Goal: Task Accomplishment & Management: Manage account settings

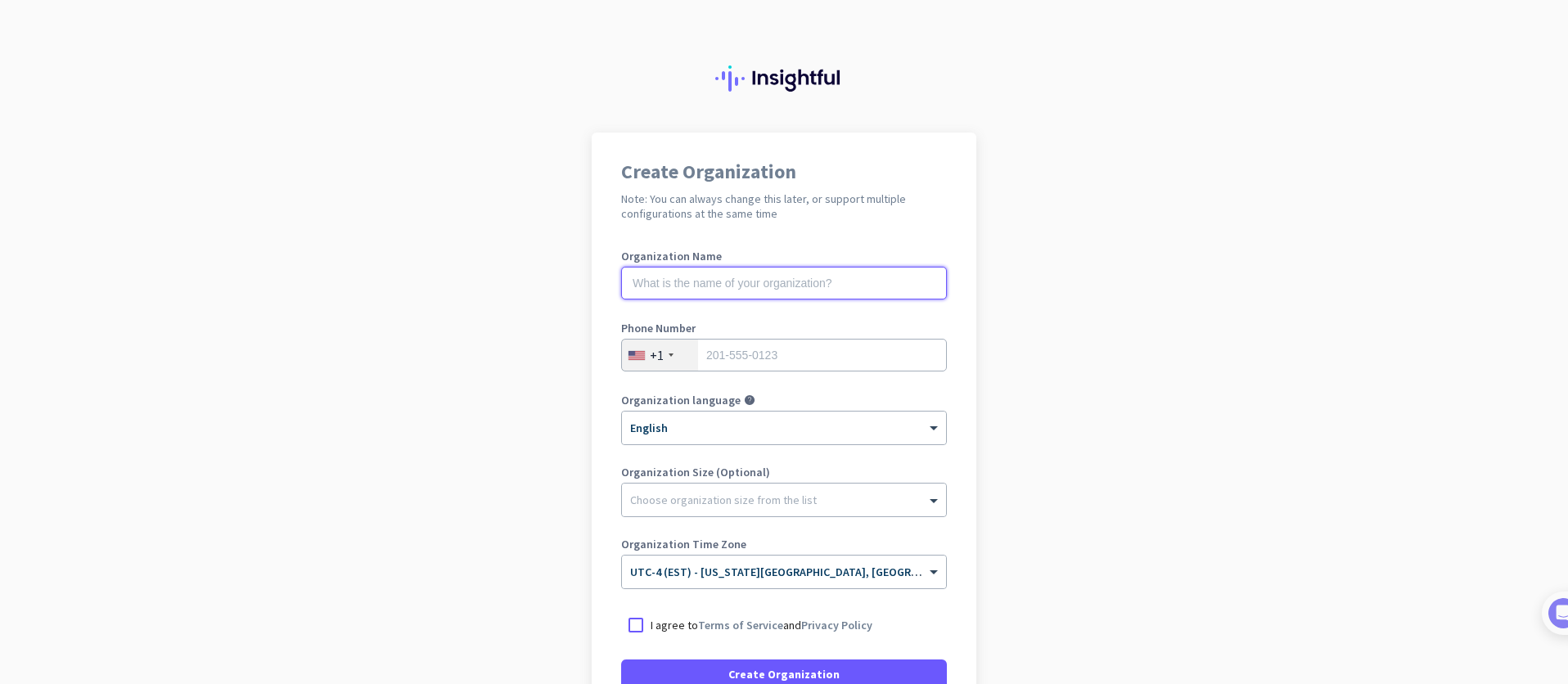
click at [846, 286] on input "text" at bounding box center [784, 282] width 326 height 32
type input "Fixpoint Test"
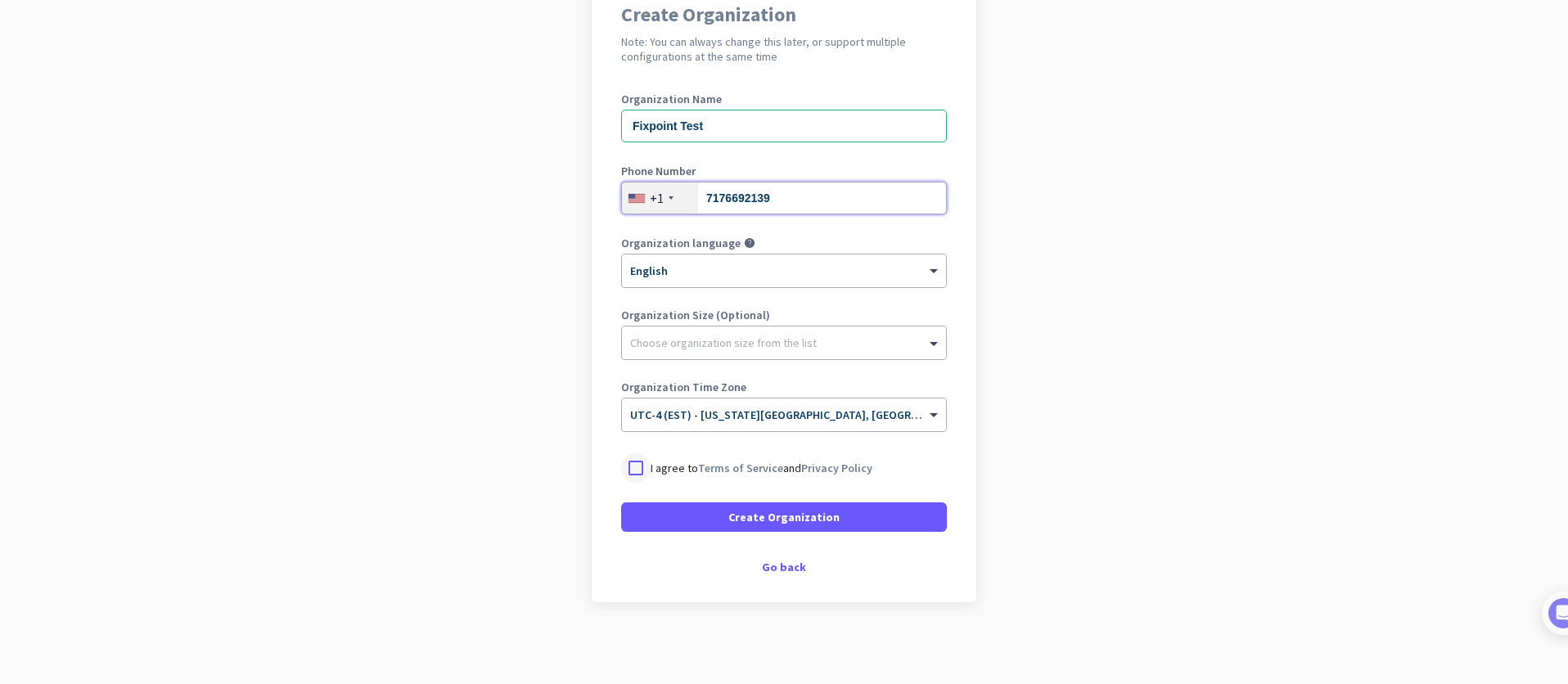
type input "7176692139"
click at [633, 470] on div at bounding box center [635, 467] width 29 height 29
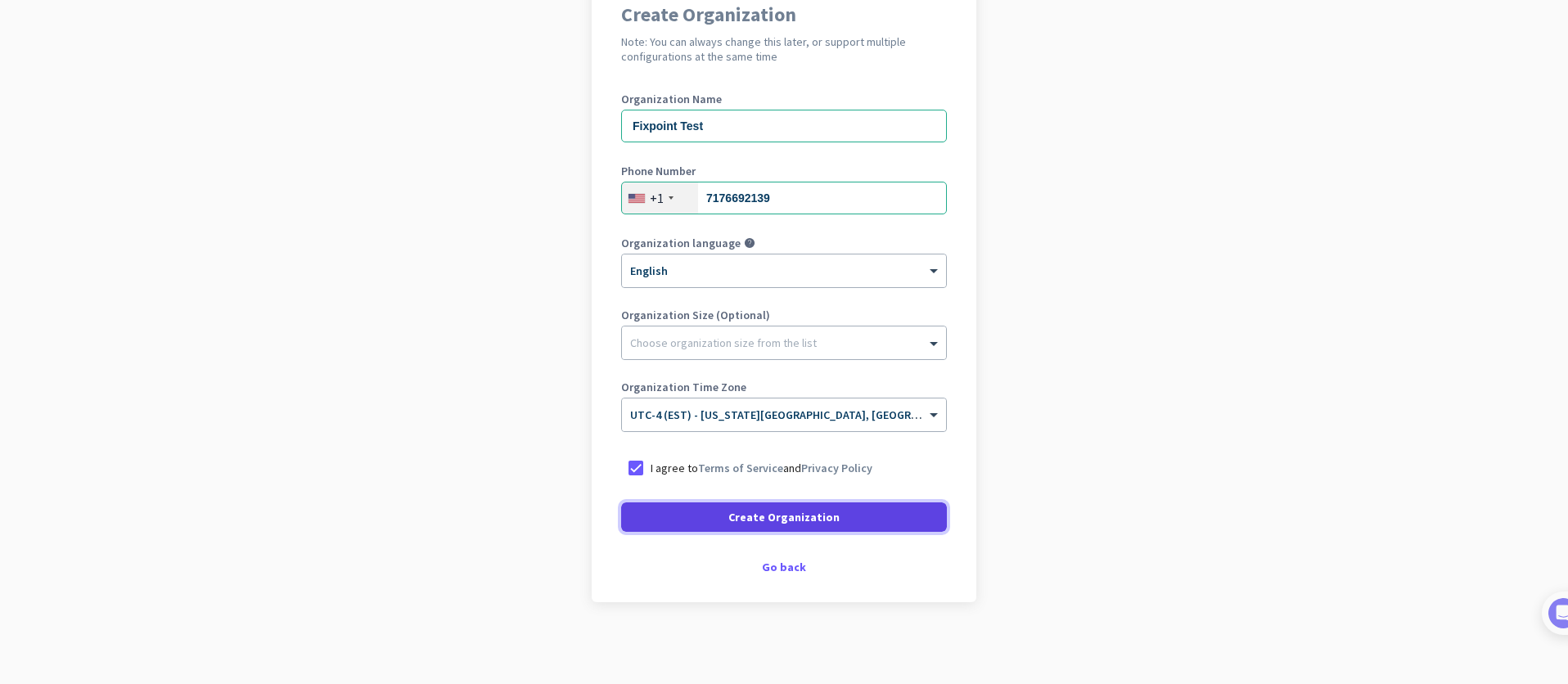
click at [747, 514] on span "Create Organization" at bounding box center [784, 517] width 112 height 17
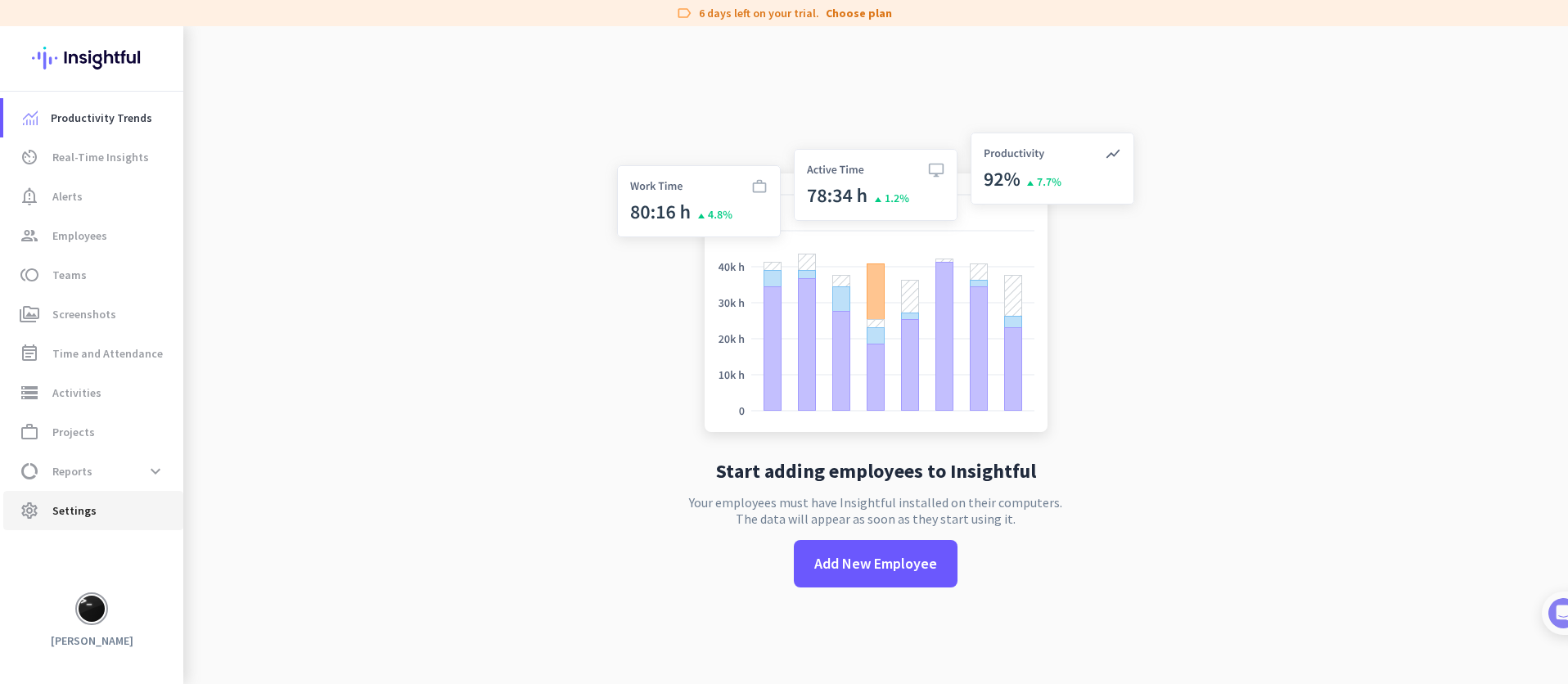
click at [94, 499] on link "settings Settings" at bounding box center [93, 510] width 180 height 39
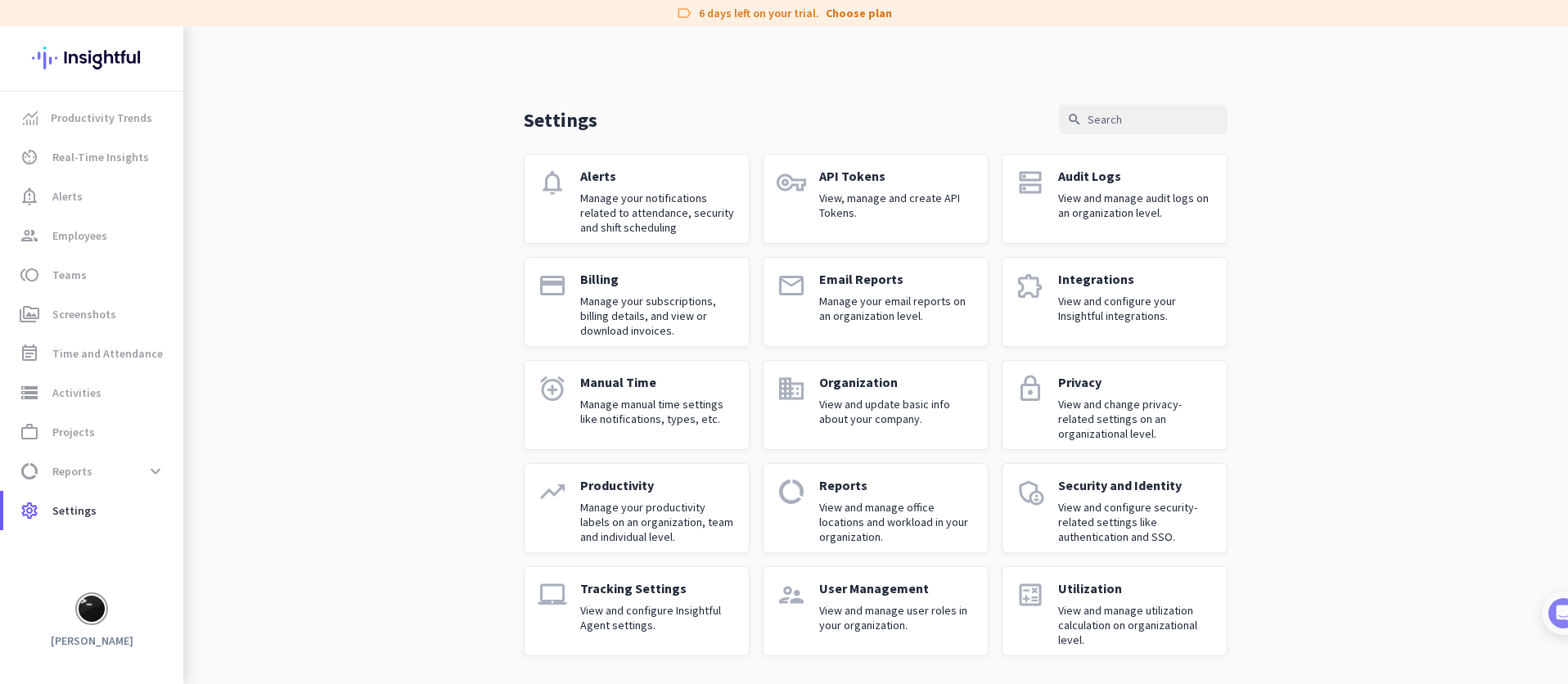
click at [655, 321] on p "Manage your subscriptions, billing details, and view or download invoices." at bounding box center [658, 316] width 156 height 44
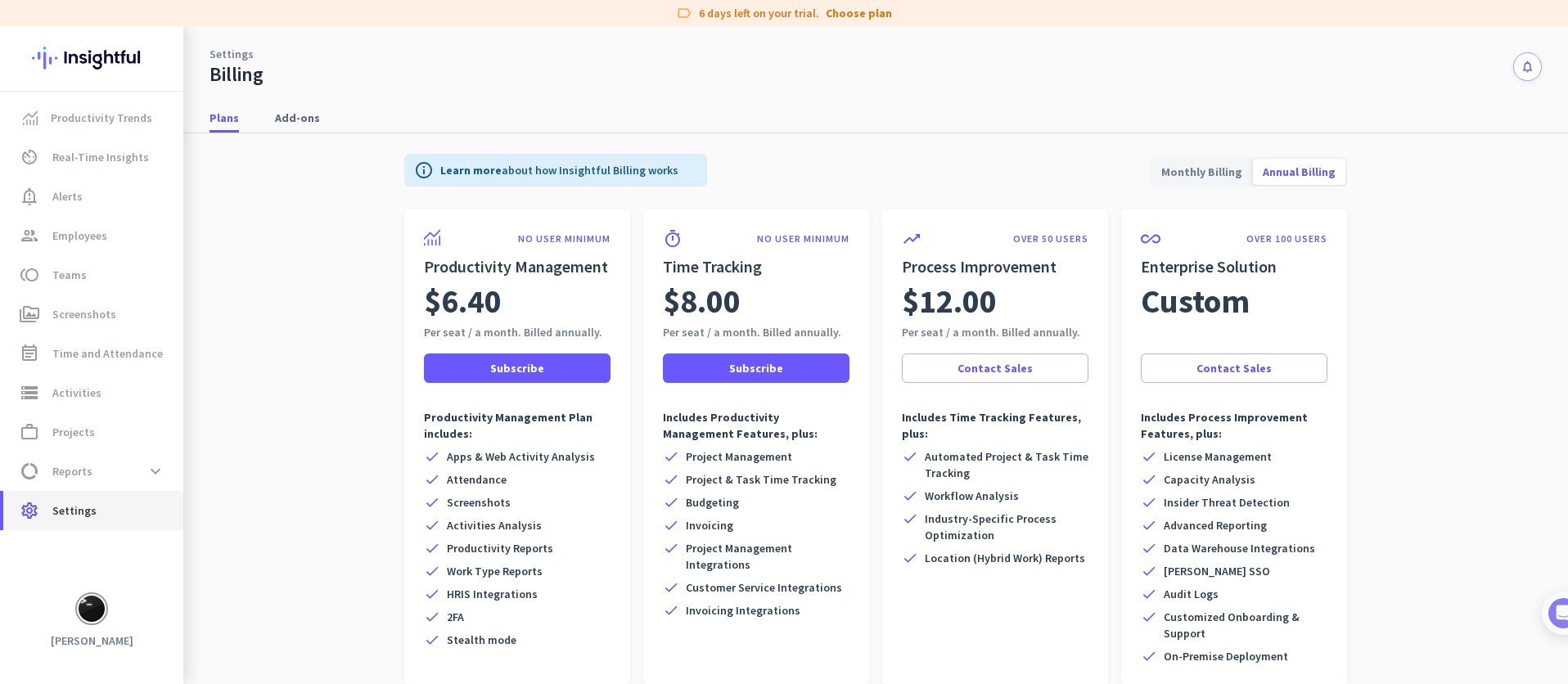
click at [66, 514] on span "Settings" at bounding box center [74, 511] width 44 height 20
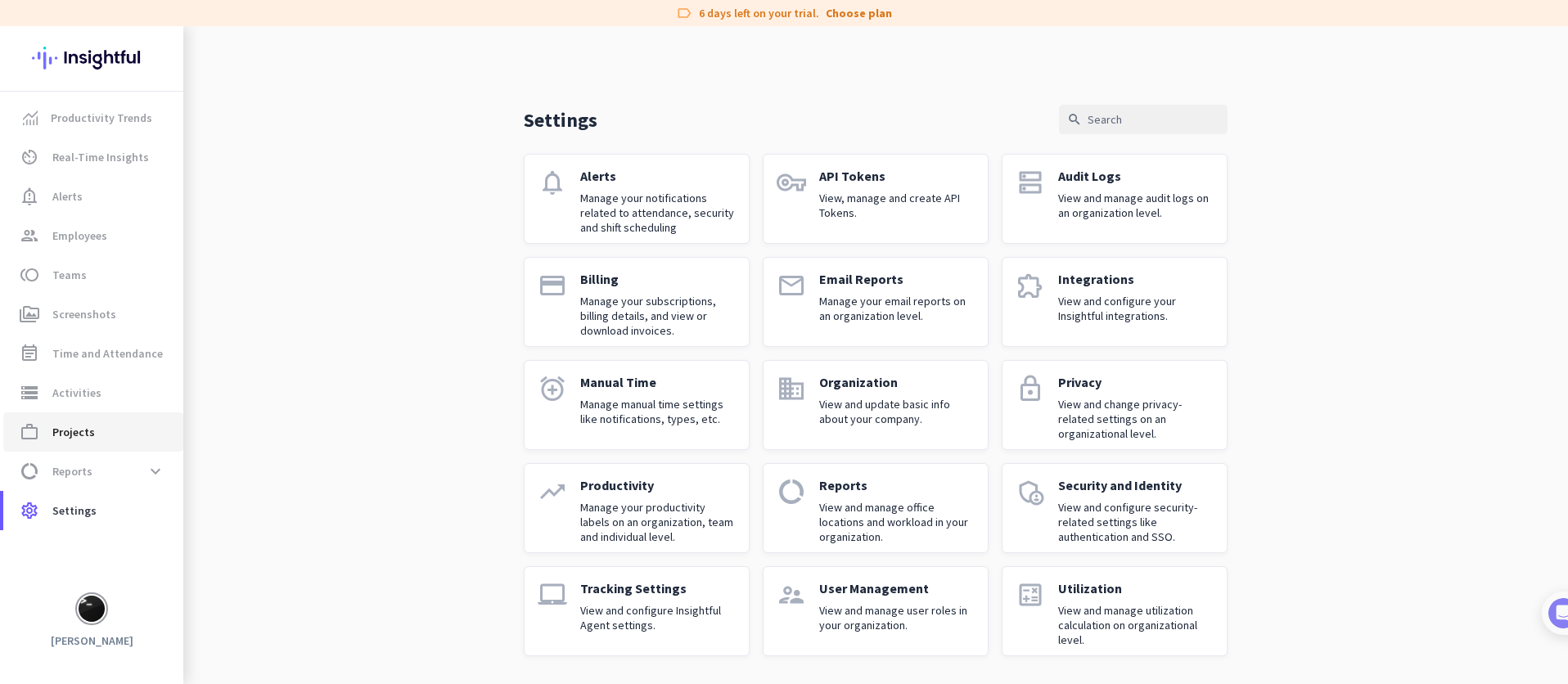
click at [95, 422] on span "work_outline Projects" at bounding box center [93, 432] width 154 height 20
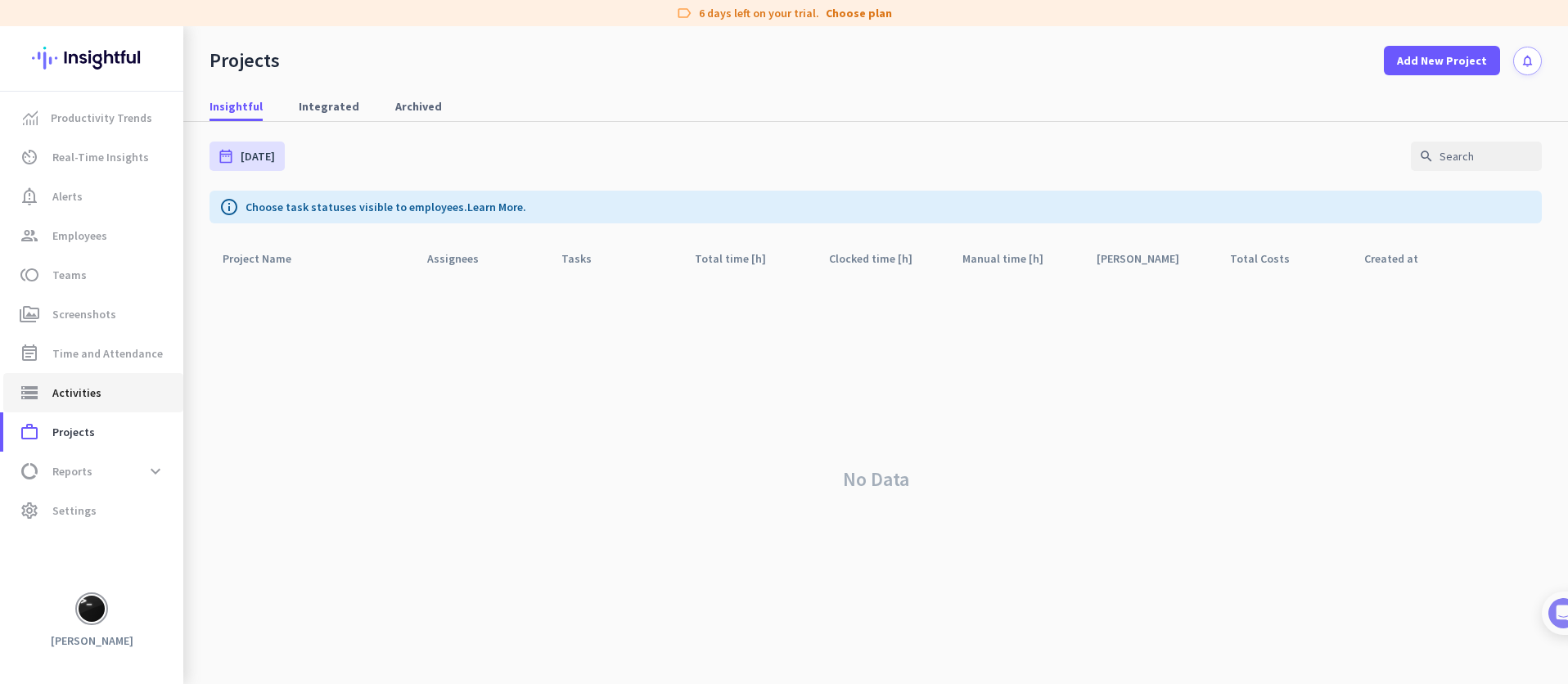
click at [98, 386] on span "storage Activities" at bounding box center [93, 393] width 154 height 20
type input "[DATE]"
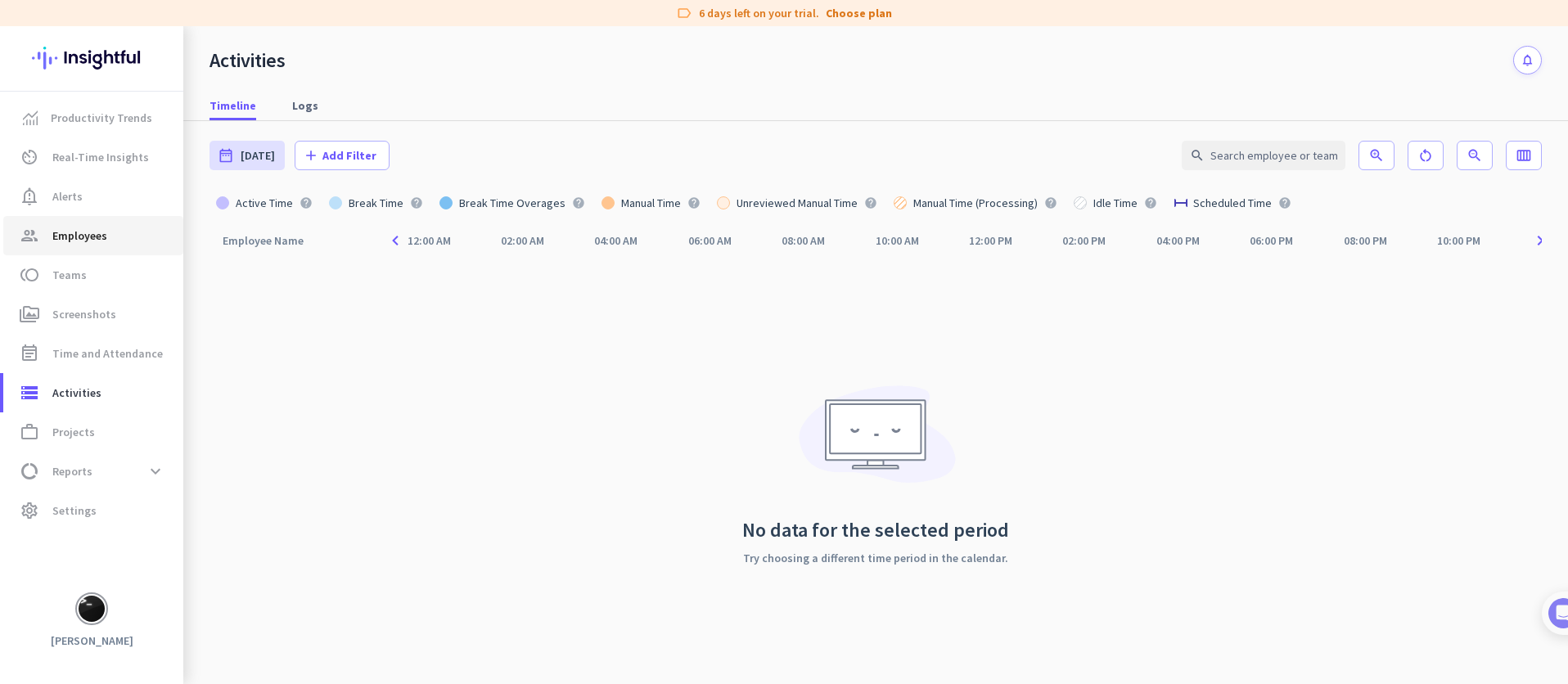
click at [90, 241] on span "Employees" at bounding box center [80, 236] width 55 height 20
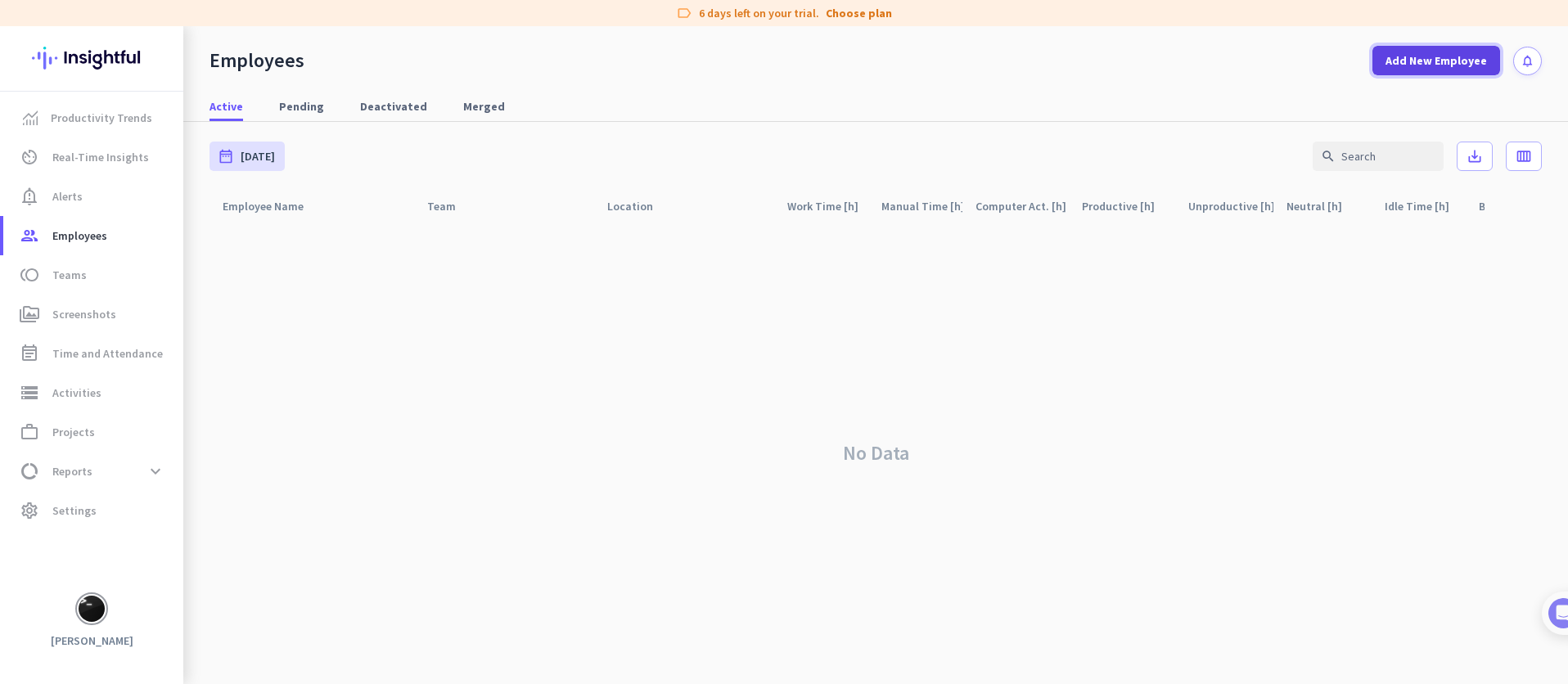
click at [1417, 65] on span "Add New Employee" at bounding box center [1436, 61] width 102 height 17
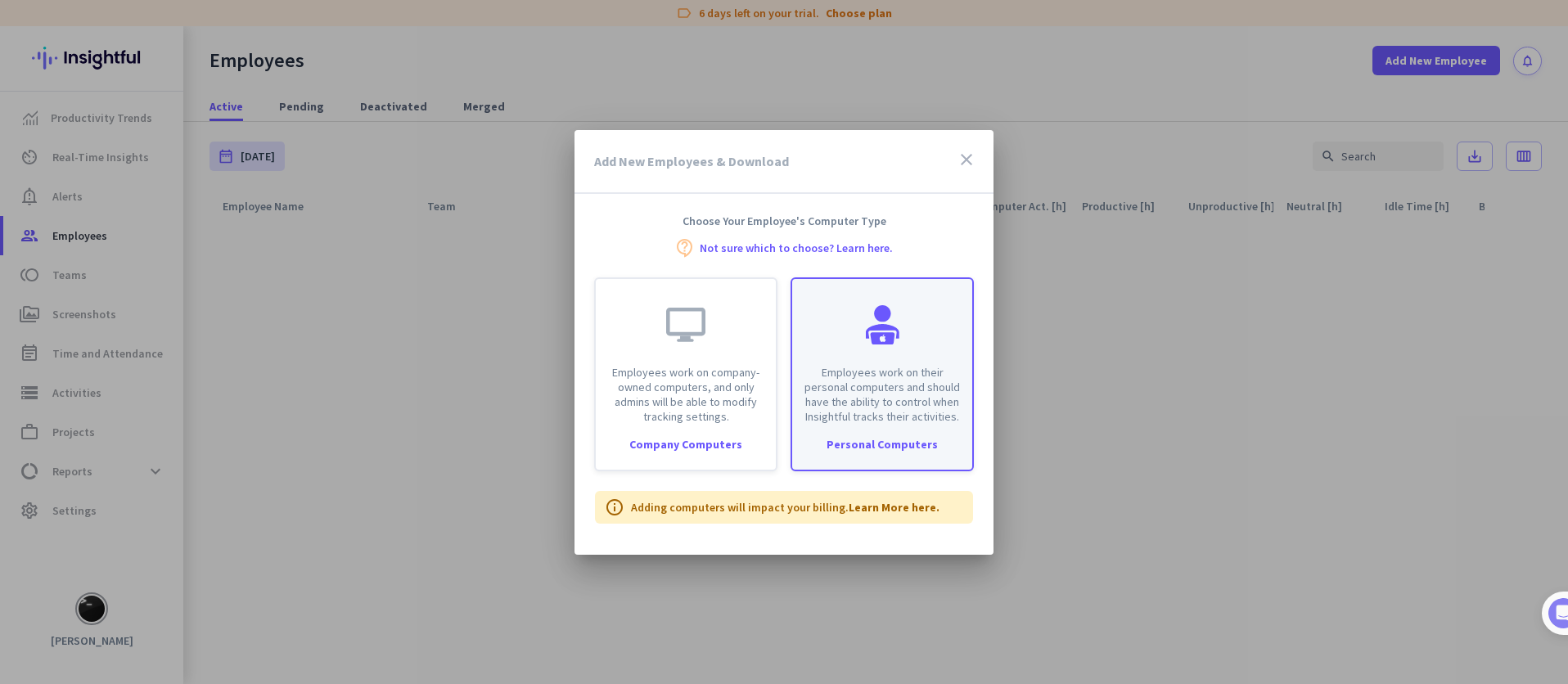
click at [895, 387] on p "Employees work on their personal computers and should have the ability to contr…" at bounding box center [882, 394] width 160 height 59
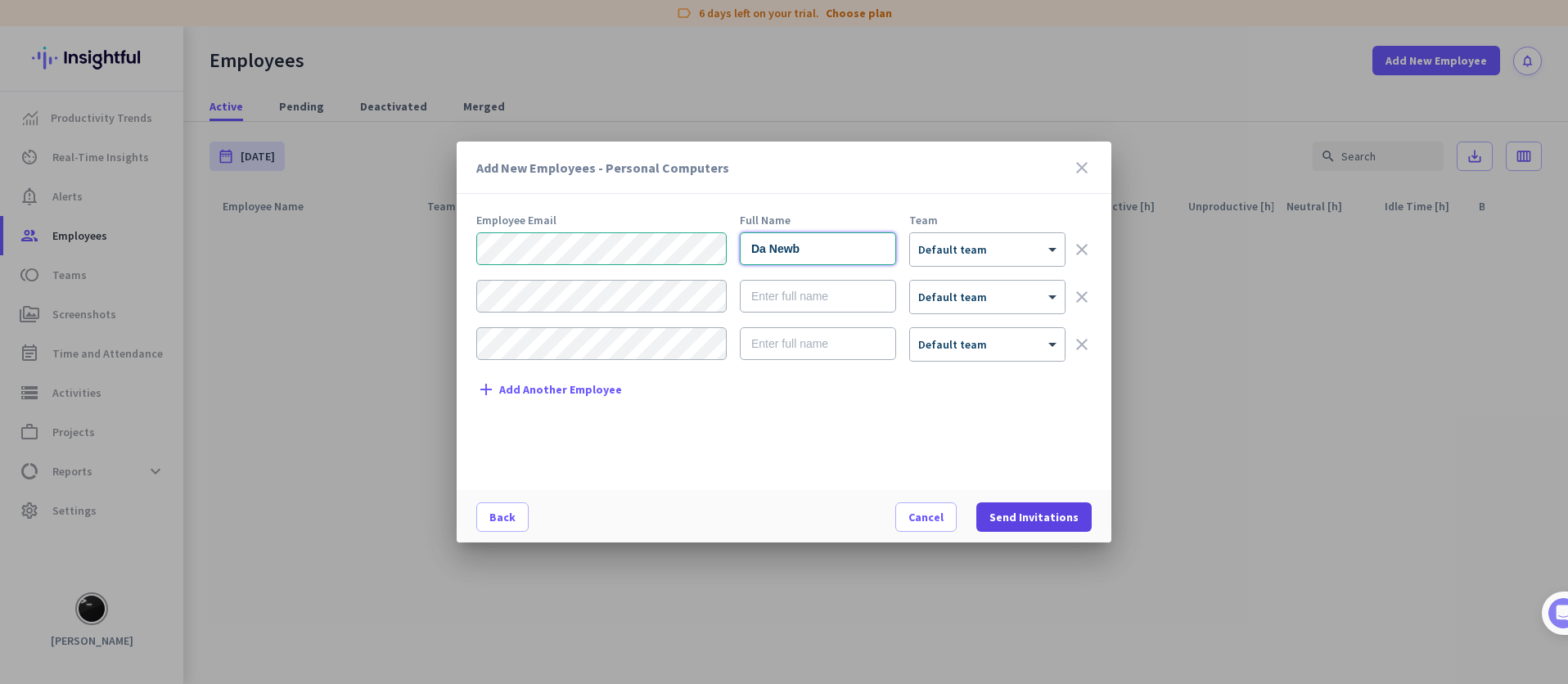
type input "Da Newb"
click at [1023, 509] on span "Send Invitations" at bounding box center [1034, 517] width 89 height 17
